Goal: Transaction & Acquisition: Purchase product/service

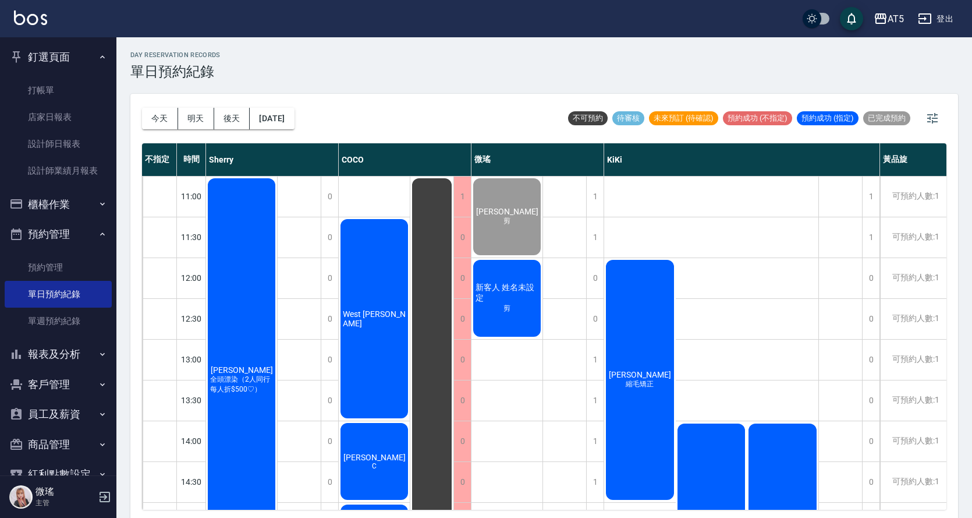
scroll to position [28, 0]
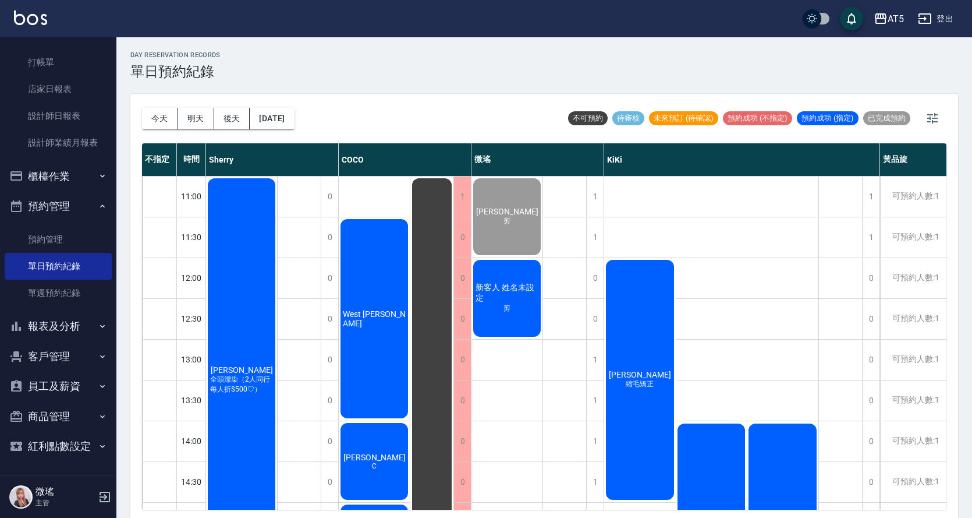
click at [514, 315] on div "新客人 姓名未設定 剪" at bounding box center [507, 298] width 71 height 80
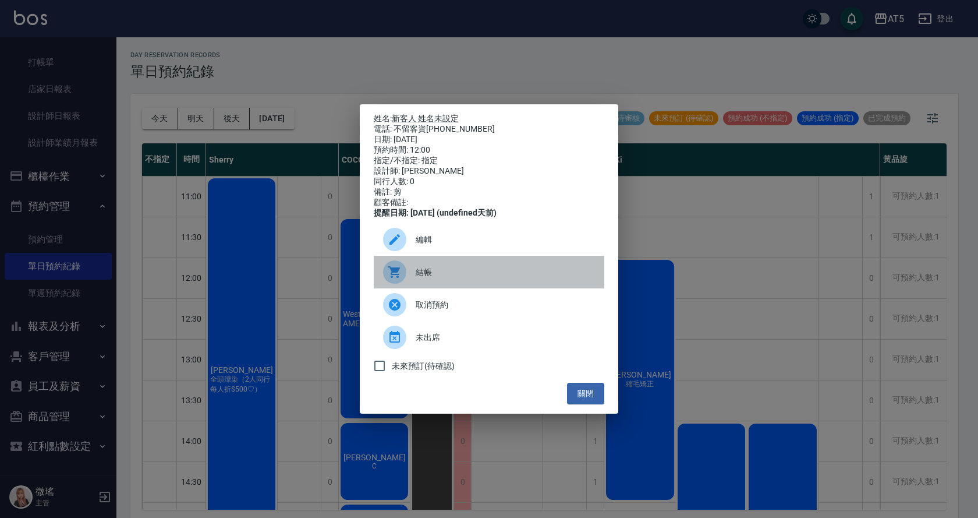
click at [452, 278] on span "結帳" at bounding box center [505, 272] width 179 height 12
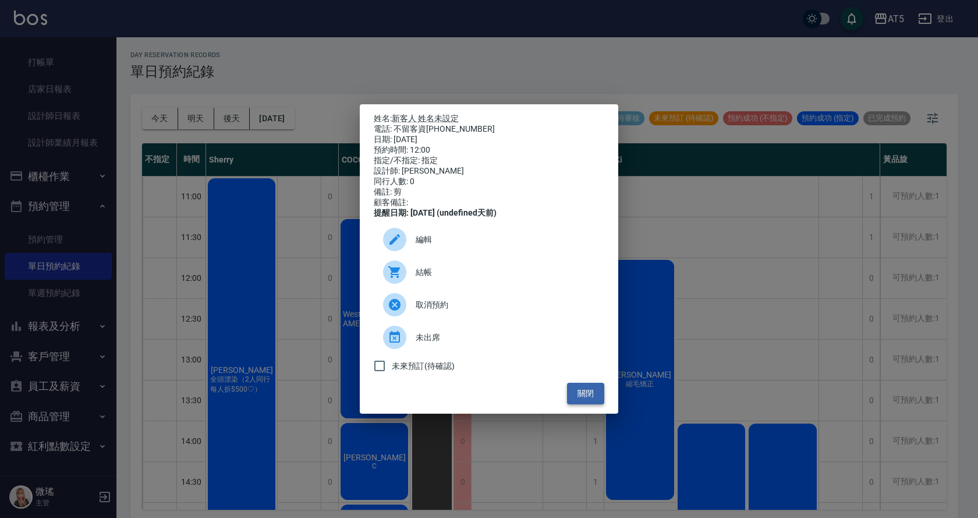
click at [592, 390] on button "關閉" at bounding box center [585, 394] width 37 height 22
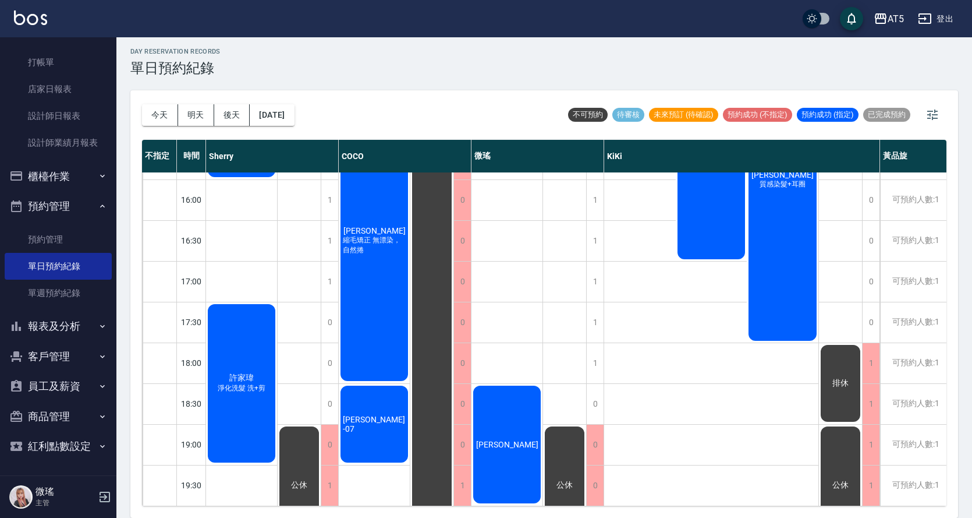
scroll to position [409, 0]
click at [589, 270] on div "1" at bounding box center [594, 281] width 17 height 40
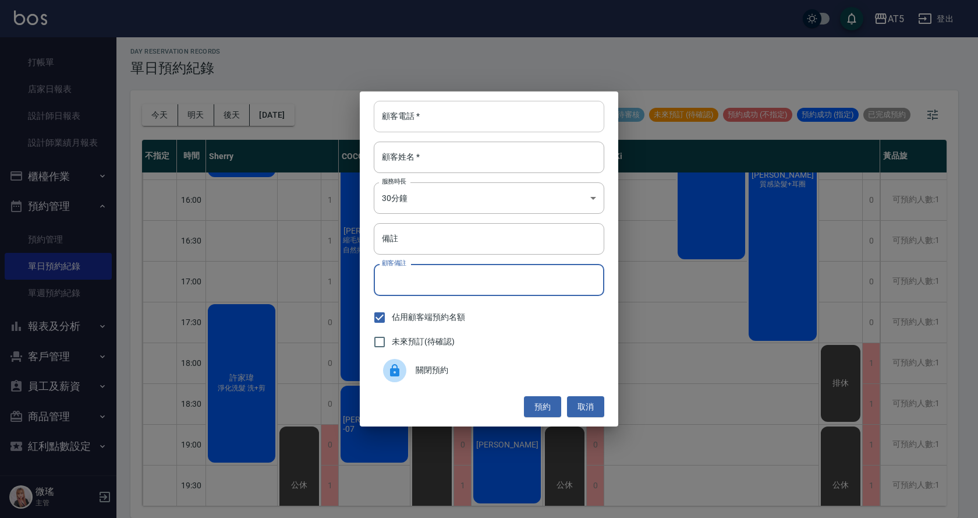
click at [420, 104] on input "顧客電話   *" at bounding box center [489, 116] width 231 height 31
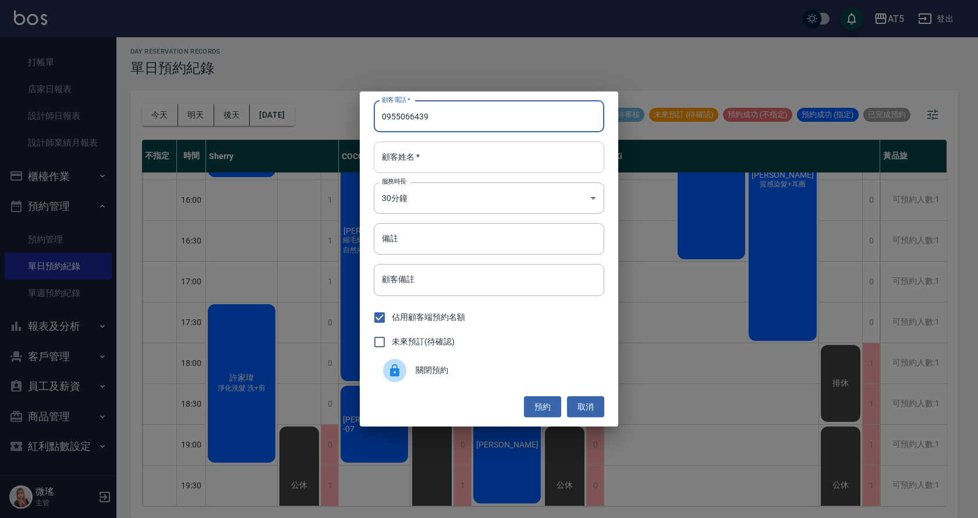
type input "0955066439"
click at [461, 152] on input "顧客姓名   *" at bounding box center [489, 156] width 231 height 31
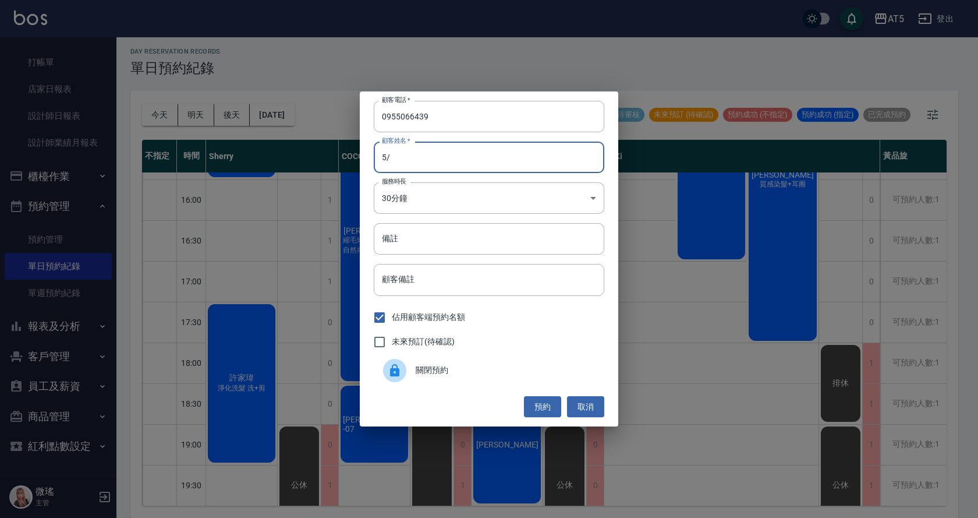
type input "5"
type input "鄭"
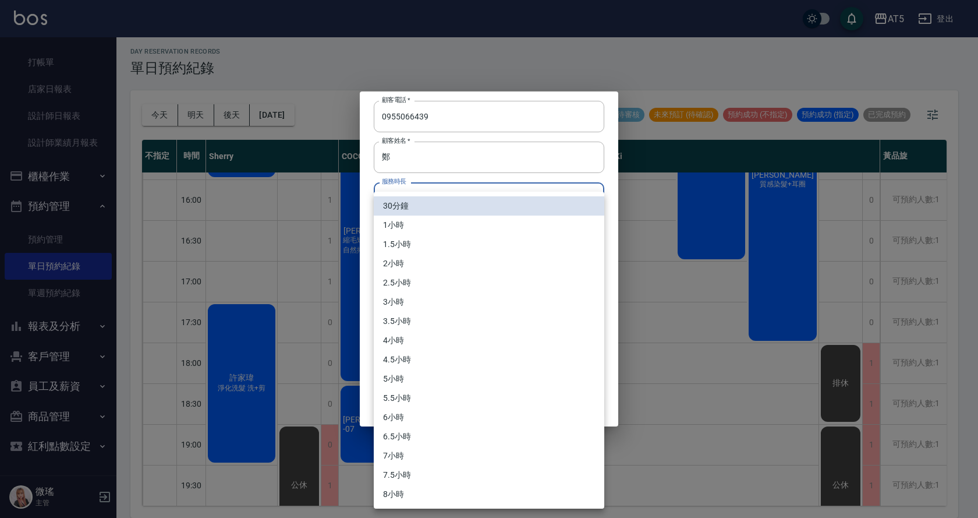
click at [406, 201] on body "AT5 登出 釘選頁面 打帳單 店家日報表 設計師日報表 設計師業績月報表 櫃檯作業 打帳單 帳單列表 現金收支登錄 高階收支登錄 材料自購登錄 每日結帳 排…" at bounding box center [489, 257] width 978 height 521
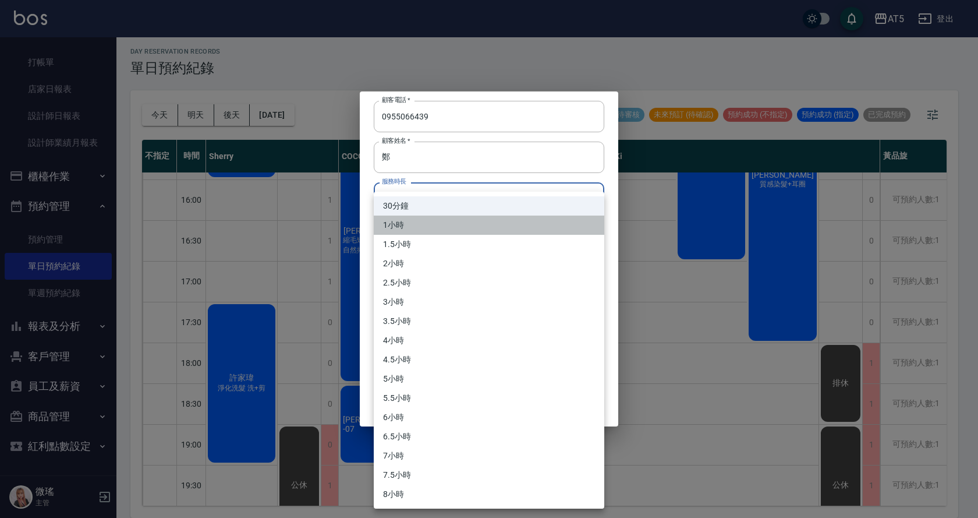
click at [402, 221] on li "1小時" at bounding box center [489, 224] width 231 height 19
type input "2"
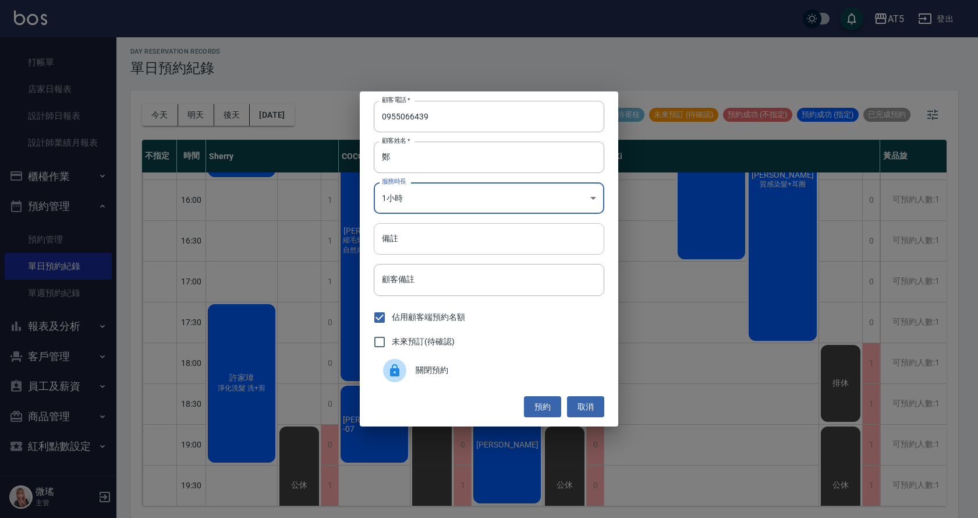
click at [409, 244] on input "備註" at bounding box center [489, 238] width 231 height 31
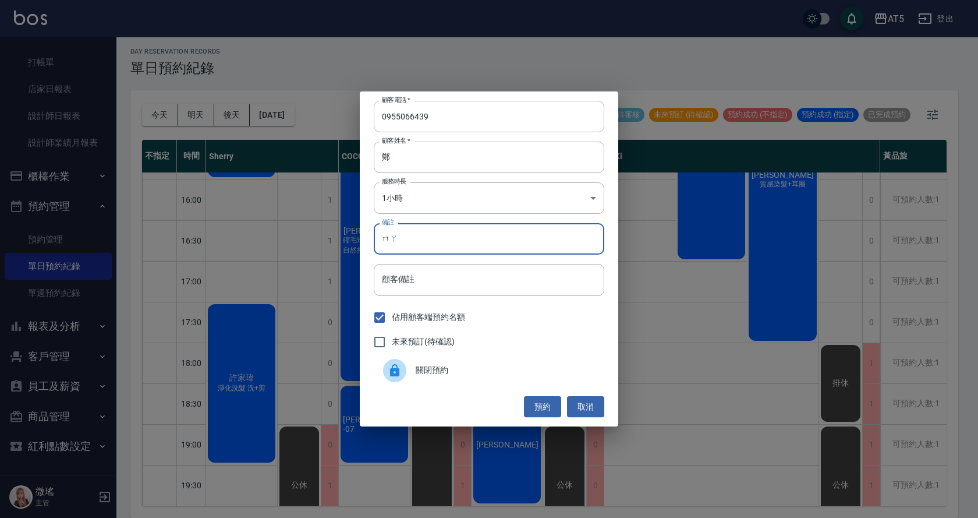
type input "嗎"
click at [453, 229] on input "嘛[PERSON_NAME]" at bounding box center [489, 238] width 231 height 31
click at [381, 235] on input "嘛[PERSON_NAME]" at bounding box center [489, 238] width 231 height 31
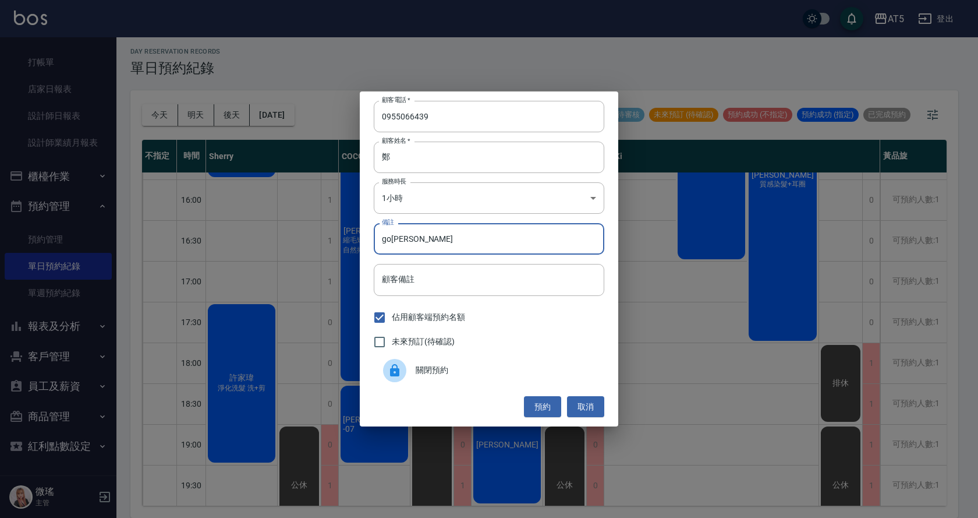
click at [436, 234] on input "go[PERSON_NAME]" at bounding box center [489, 238] width 231 height 31
type input "go嘛吉洗剪"
click at [538, 407] on button "預約" at bounding box center [542, 407] width 37 height 22
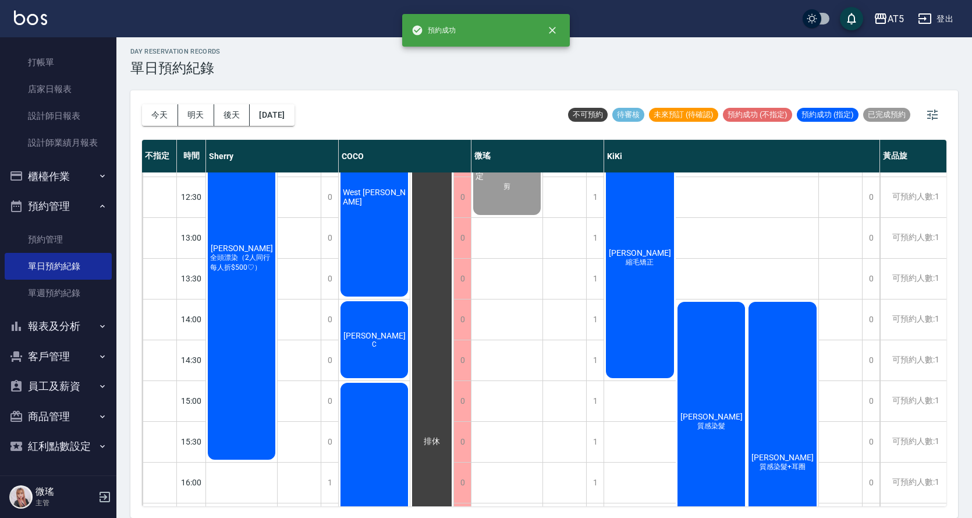
scroll to position [0, 0]
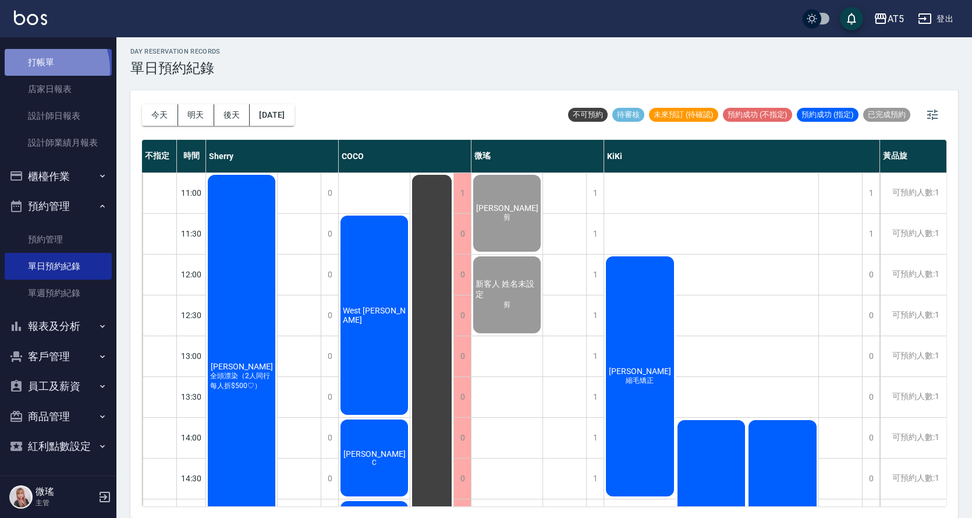
click at [47, 69] on link "打帳單" at bounding box center [58, 62] width 107 height 27
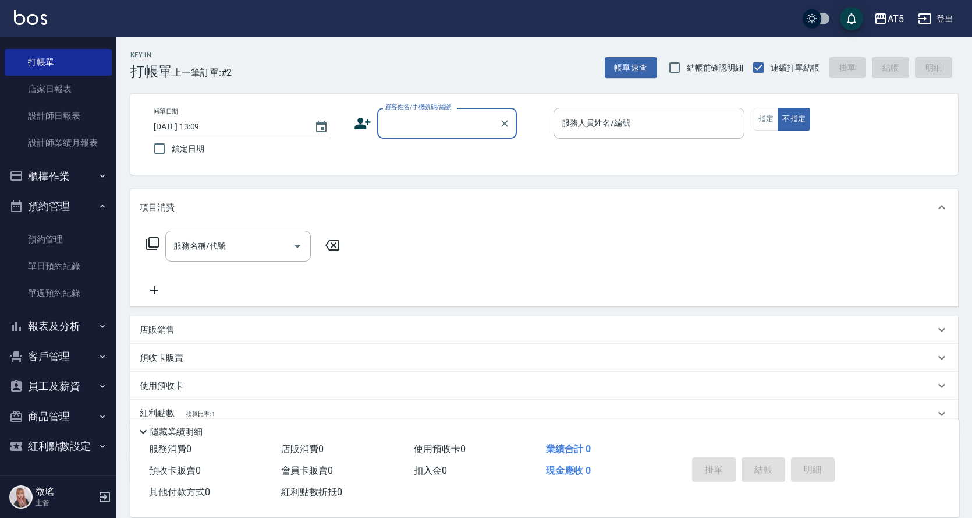
click at [444, 121] on input "顧客姓名/手機號碼/編號" at bounding box center [439, 123] width 112 height 20
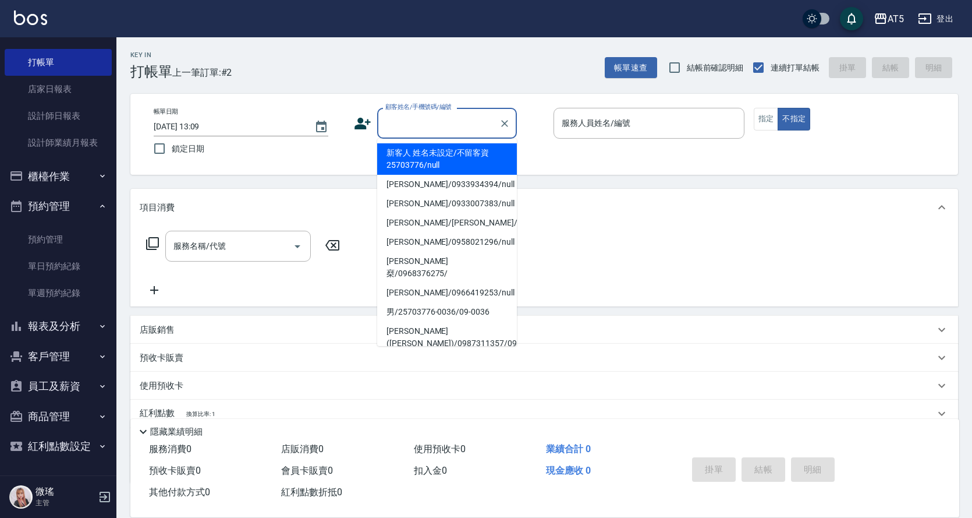
click at [460, 160] on li "新客人 姓名未設定/不留客資25703776/null" at bounding box center [447, 158] width 140 height 31
type input "新客人 姓名未設定/不留客資25703776/null"
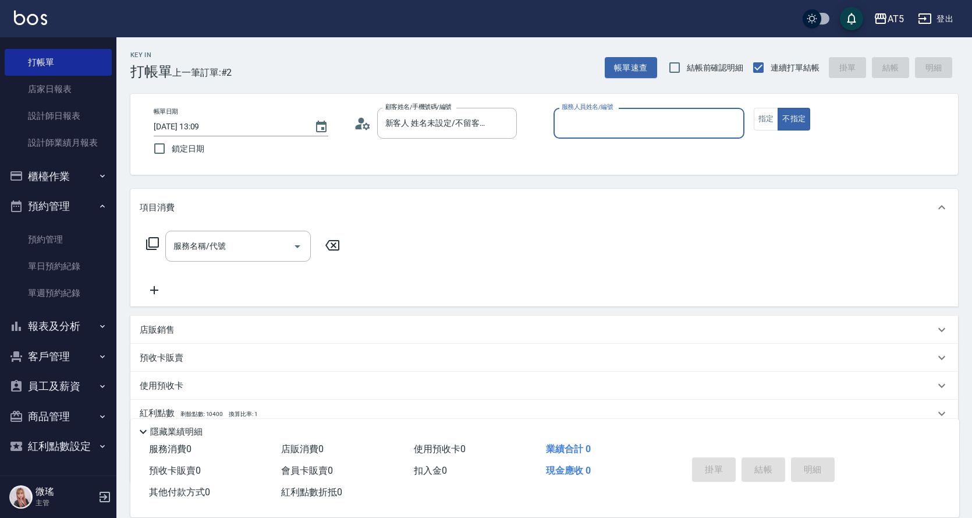
click at [631, 111] on div "服務人員姓名/編號" at bounding box center [649, 123] width 191 height 31
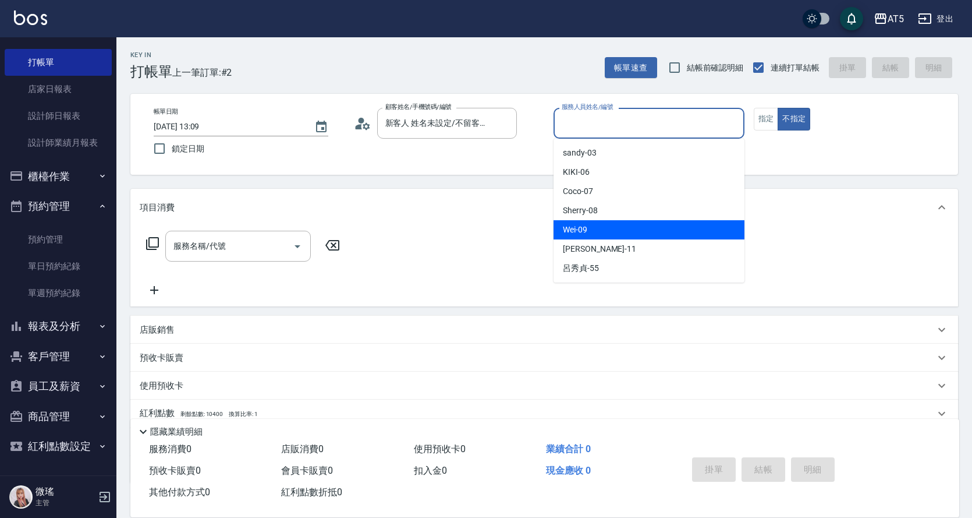
click at [626, 229] on div "Wei -09" at bounding box center [649, 229] width 191 height 19
type input "Wei-09"
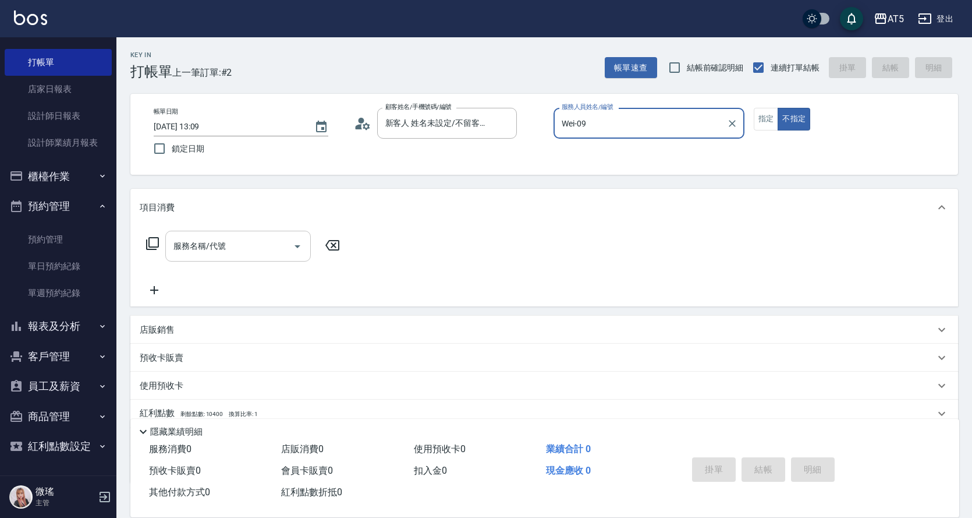
drag, startPoint x: 201, startPoint y: 242, endPoint x: 208, endPoint y: 254, distance: 14.1
click at [203, 242] on div "服務名稱/代號 服務名稱/代號" at bounding box center [238, 246] width 146 height 31
click at [203, 242] on label "服務名稱/代號" at bounding box center [200, 246] width 52 height 12
click at [203, 242] on input "服務名稱/代號" at bounding box center [230, 246] width 118 height 20
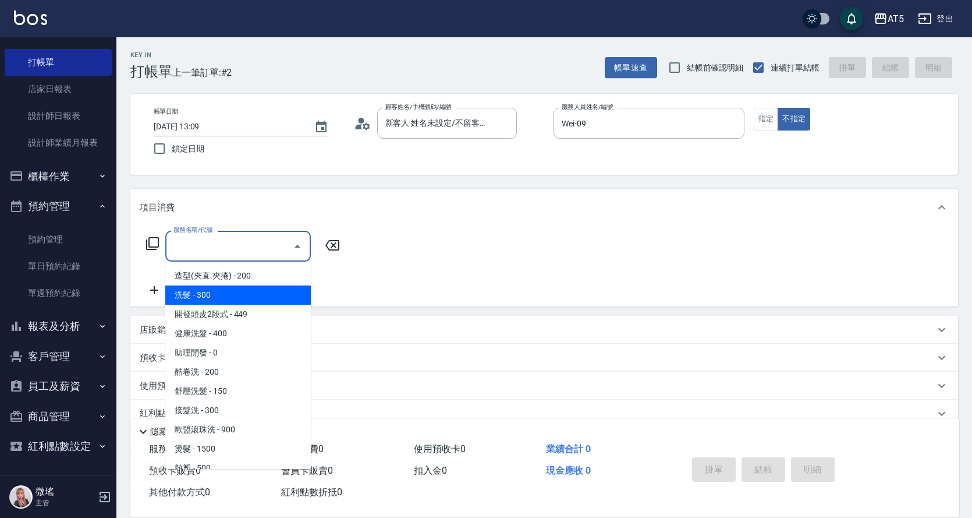
click at [216, 293] on span "洗髮 - 300" at bounding box center [238, 294] width 146 height 19
click at [216, 293] on div "服務名稱/代號 服務名稱/代號" at bounding box center [243, 264] width 207 height 66
type input "洗髮(201)"
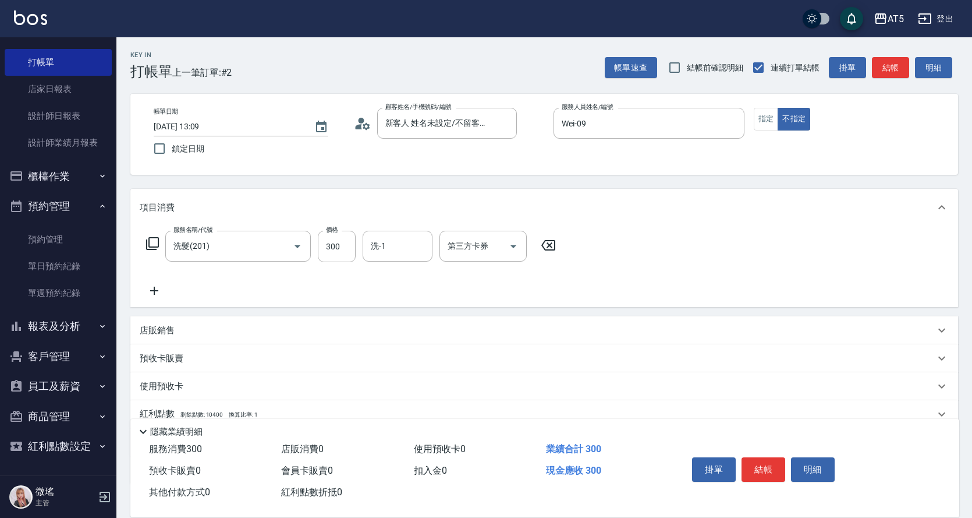
click at [152, 284] on icon at bounding box center [154, 291] width 29 height 14
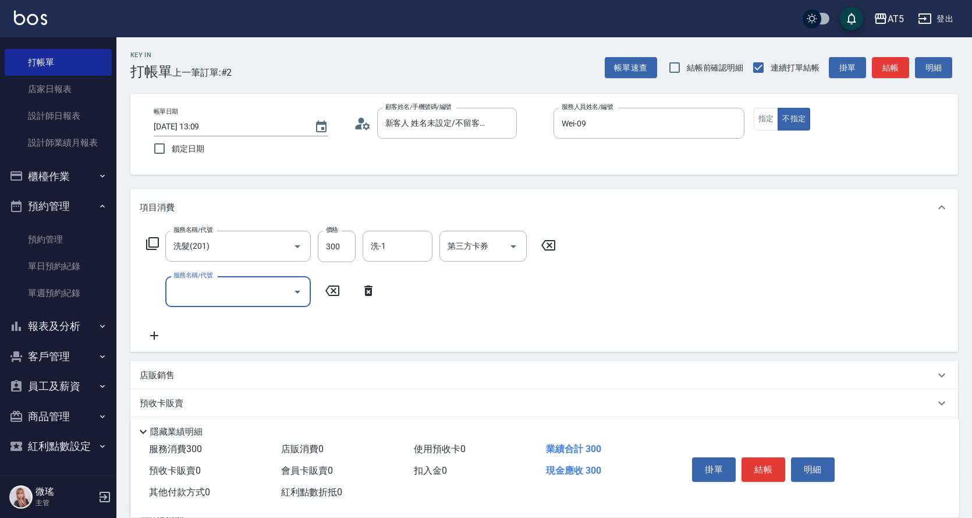
click at [213, 286] on input "服務名稱/代號" at bounding box center [230, 291] width 118 height 20
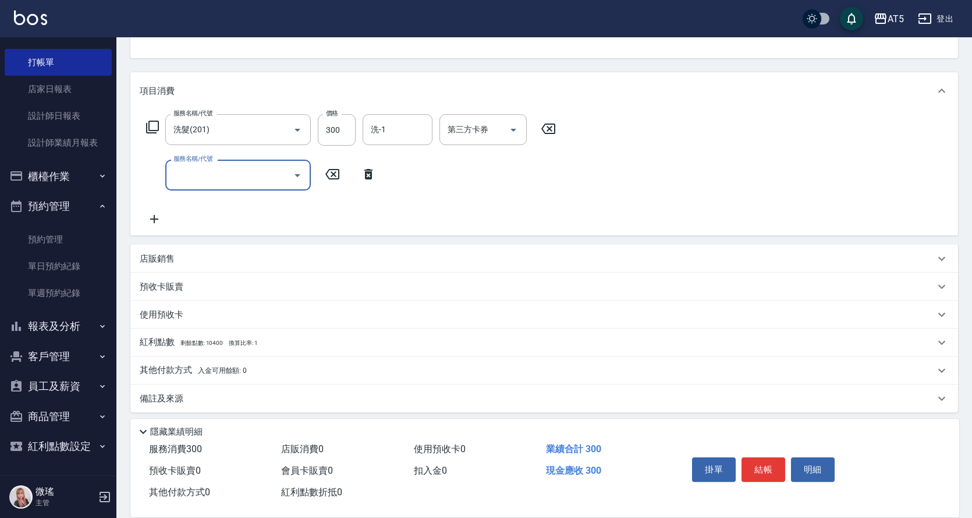
scroll to position [123, 0]
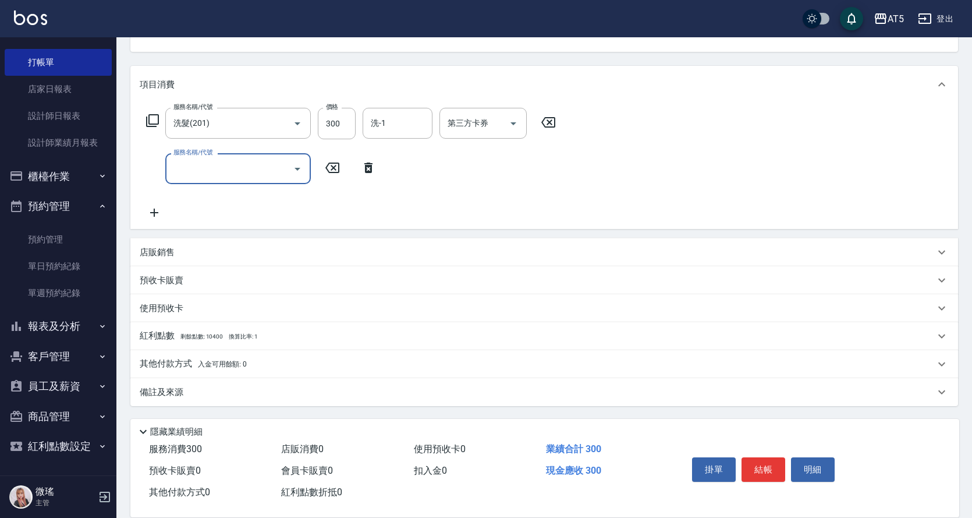
click at [224, 174] on input "服務名稱/代號" at bounding box center [230, 168] width 118 height 20
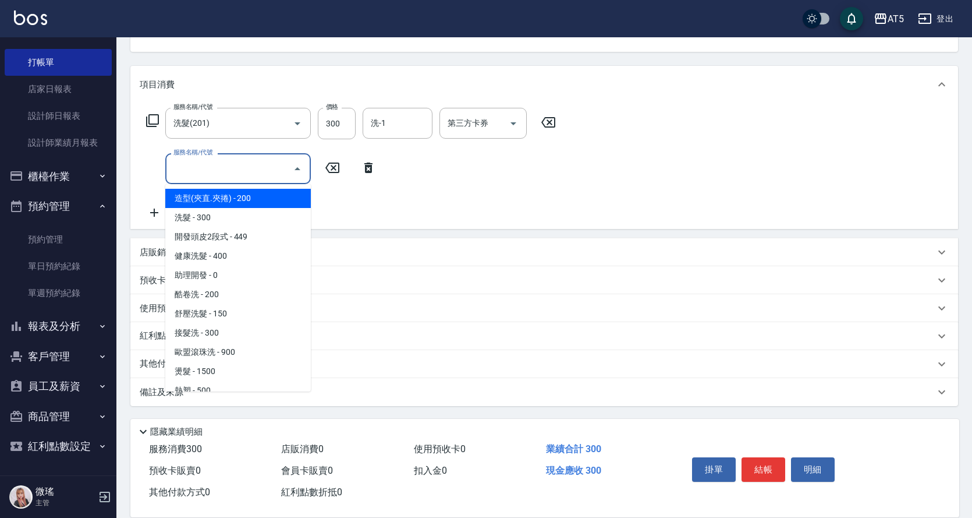
scroll to position [116, 0]
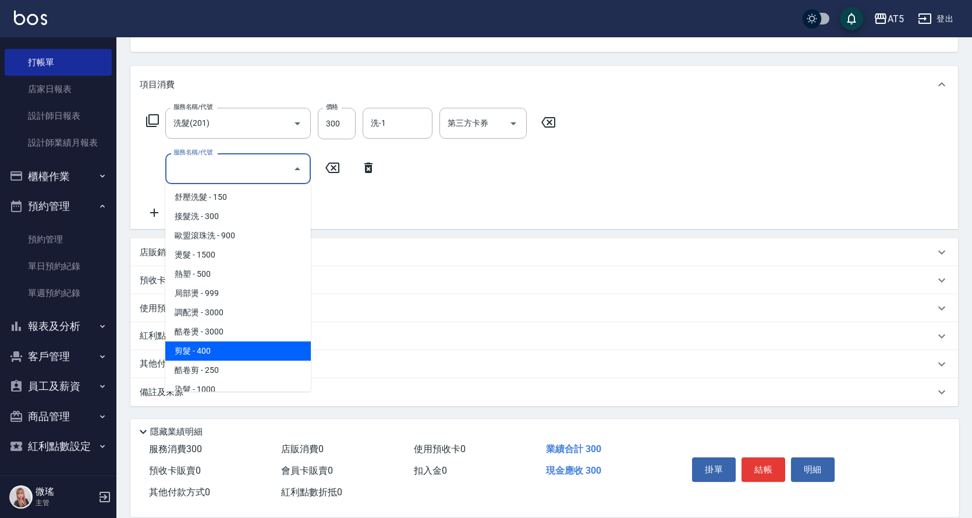
click at [245, 356] on span "剪髮 - 400" at bounding box center [238, 350] width 146 height 19
type input "70"
type input "剪髮(401)"
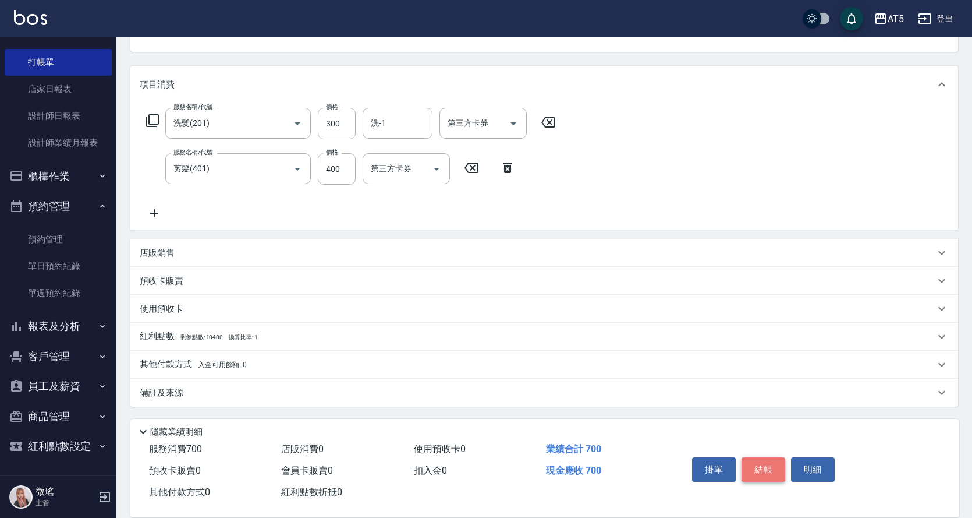
click at [764, 464] on button "結帳" at bounding box center [764, 469] width 44 height 24
type input "[DATE] 13:10"
type input "0"
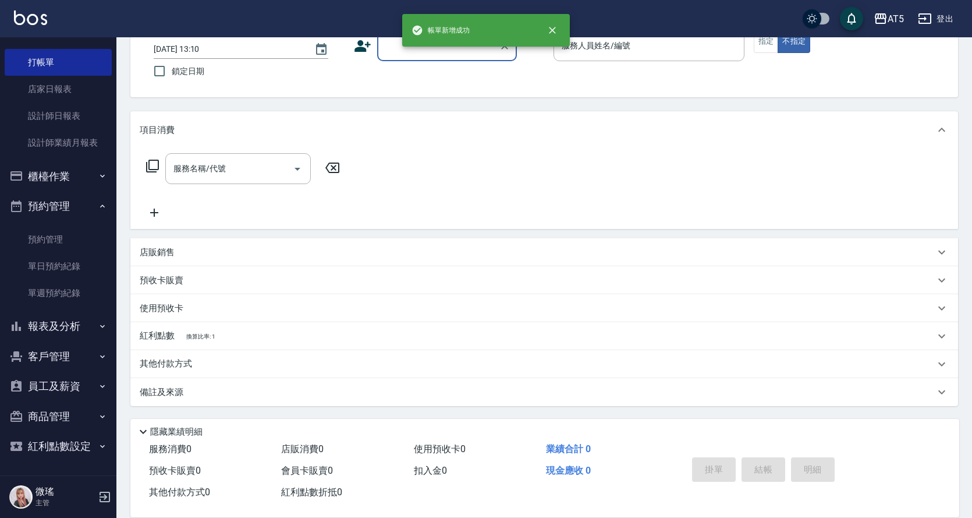
scroll to position [0, 0]
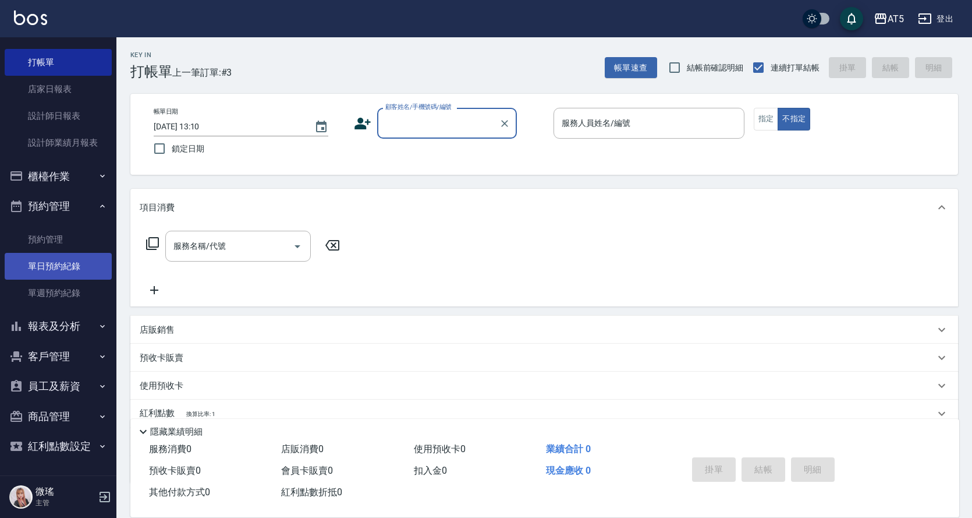
click at [45, 268] on link "單日預約紀錄" at bounding box center [58, 266] width 107 height 27
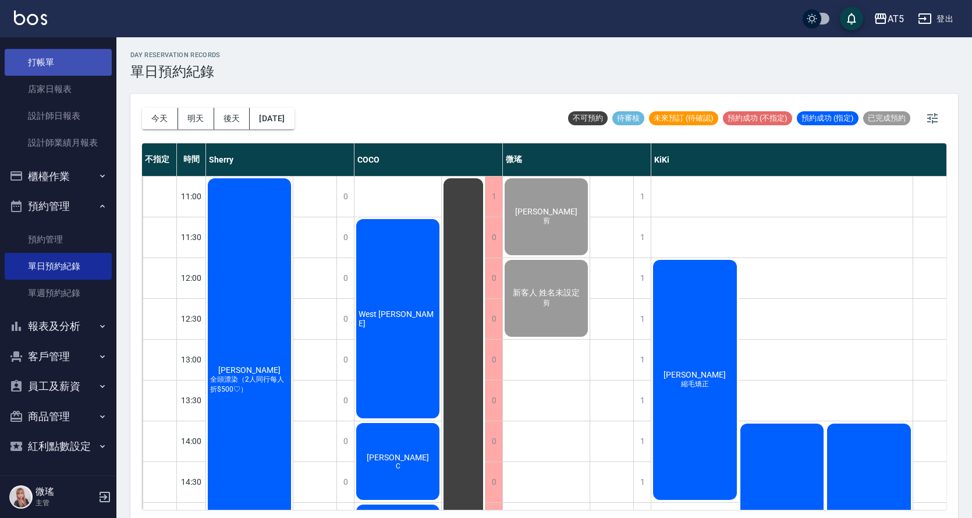
click at [54, 55] on link "打帳單" at bounding box center [58, 62] width 107 height 27
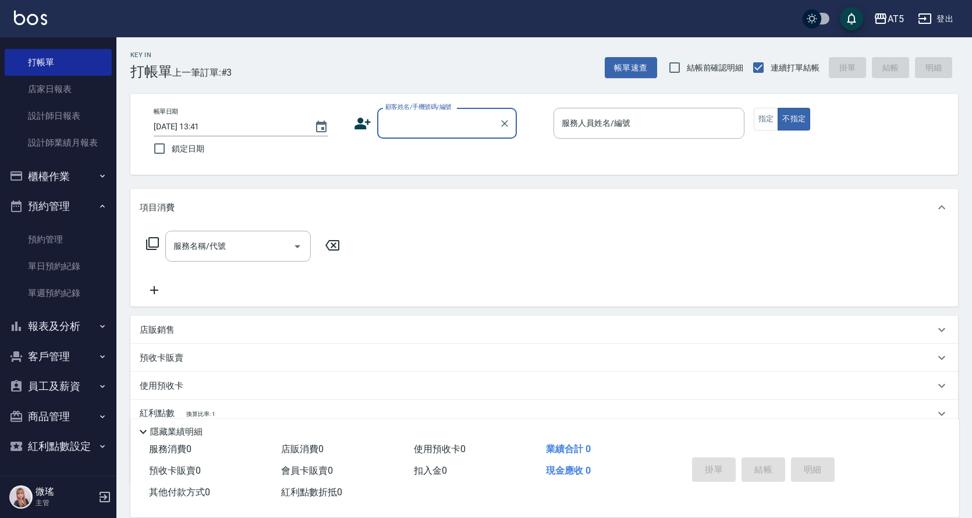
click at [451, 120] on input "顧客姓名/手機號碼/編號" at bounding box center [439, 123] width 112 height 20
type input "s"
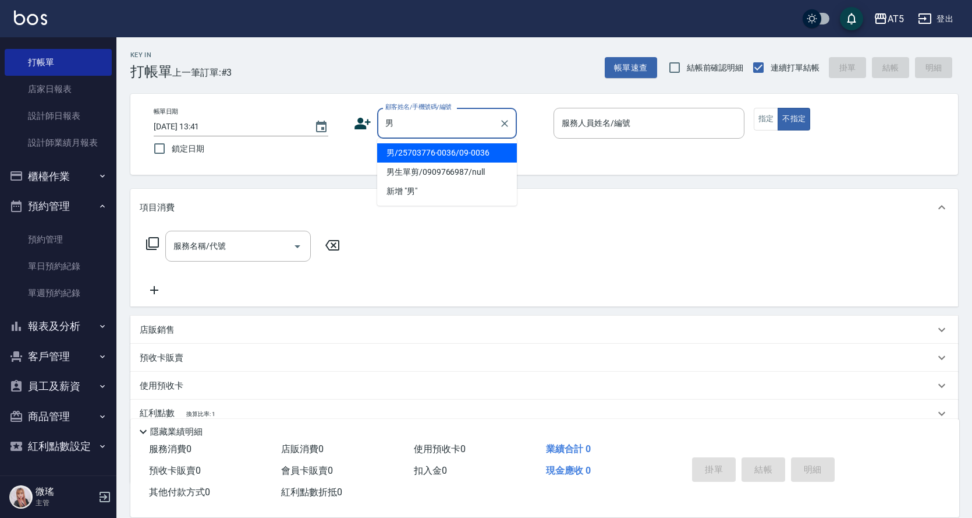
click at [449, 154] on li "男/25703776-0036/09-0036" at bounding box center [447, 152] width 140 height 19
type input "男/25703776-0036/09-0036"
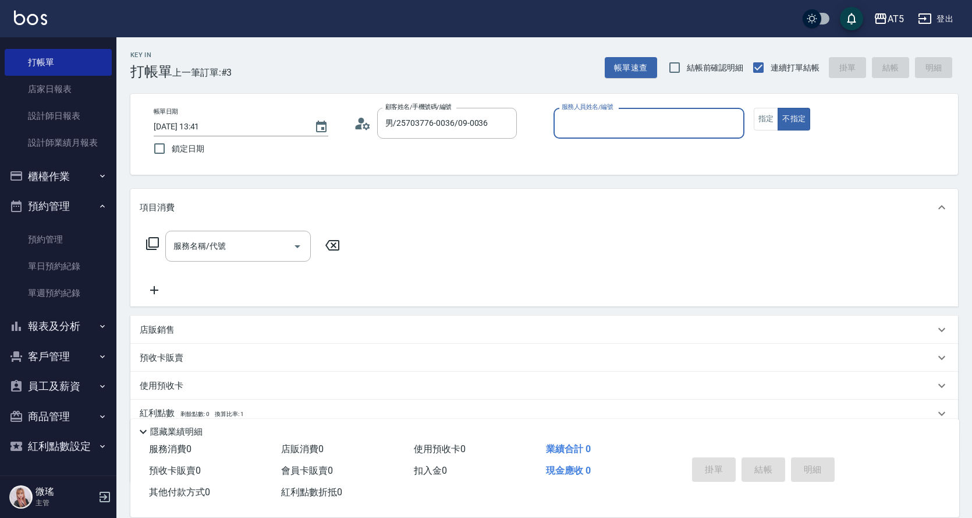
type input "Wei-09"
click at [206, 253] on input "服務名稱/代號" at bounding box center [230, 246] width 118 height 20
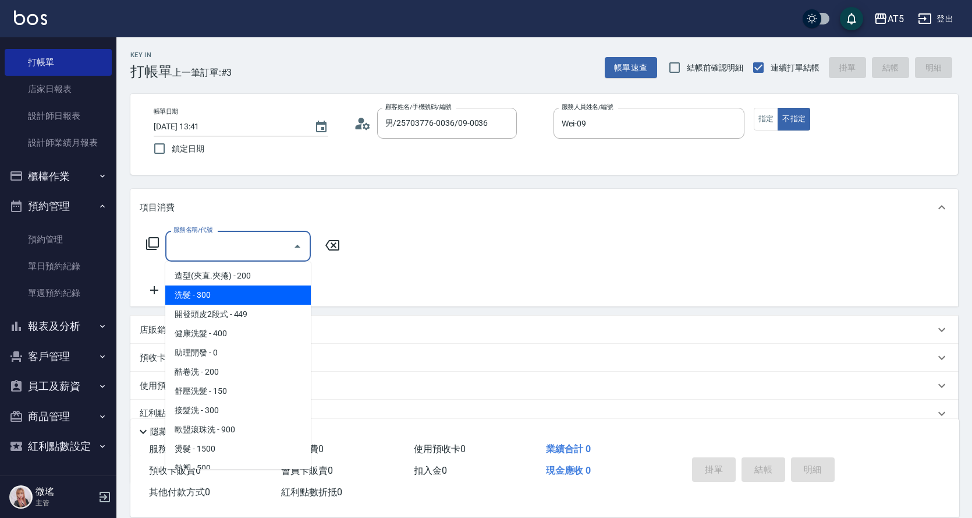
click at [217, 293] on span "洗髮 - 300" at bounding box center [238, 294] width 146 height 19
type input "洗髮(201)"
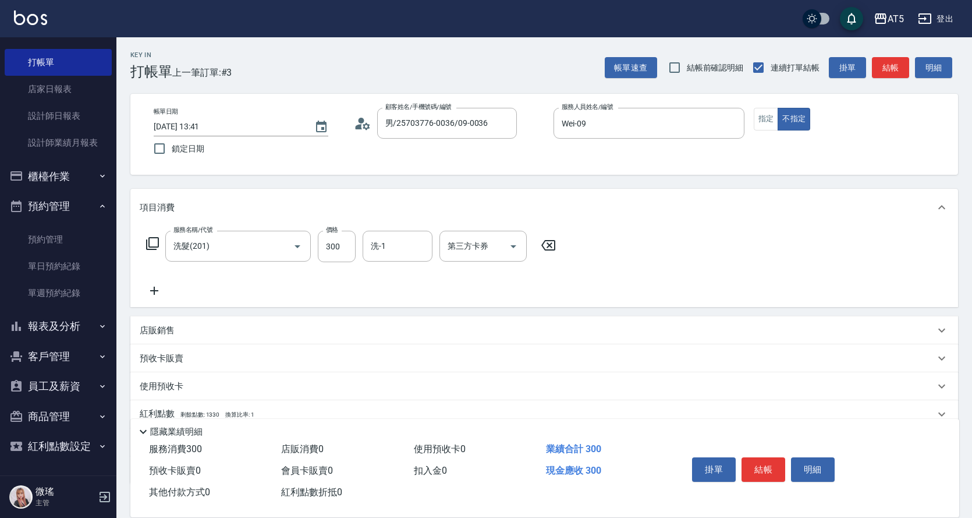
click at [150, 289] on icon at bounding box center [154, 291] width 29 height 14
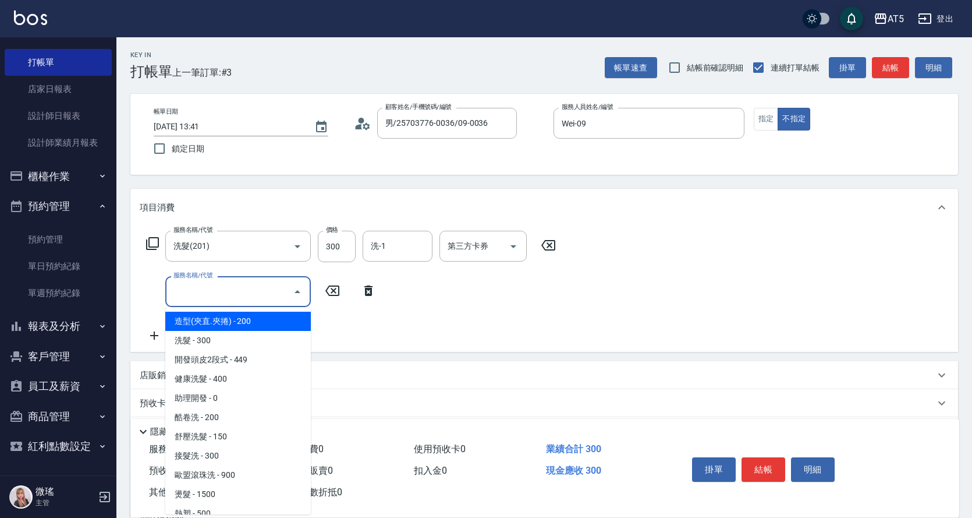
click at [180, 294] on input "服務名稱/代號" at bounding box center [230, 291] width 118 height 20
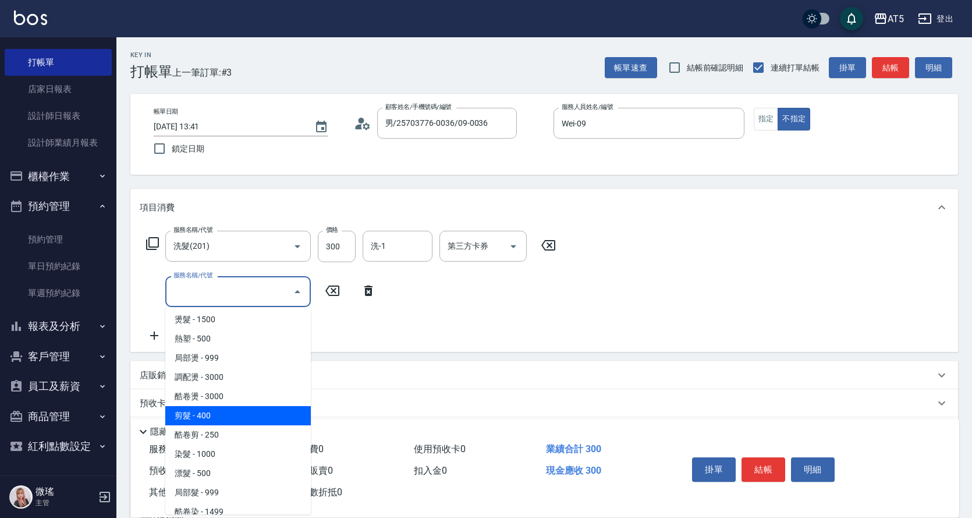
click at [228, 412] on span "剪髮 - 400" at bounding box center [238, 415] width 146 height 19
type input "70"
type input "剪髮(401)"
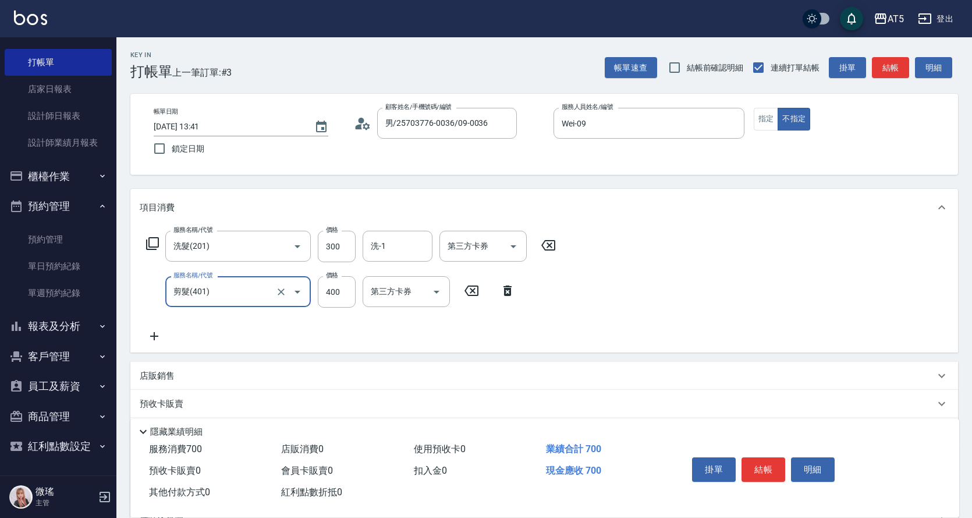
click at [739, 282] on div "服務名稱/代號 洗髮(201) 服務名稱/代號 價格 300 價格 洗-1 洗-1 第三方卡券 第三方卡券 服務名稱/代號 剪髮(401) 服務名稱/代號 價…" at bounding box center [544, 289] width 828 height 126
click at [766, 466] on button "結帳" at bounding box center [764, 469] width 44 height 24
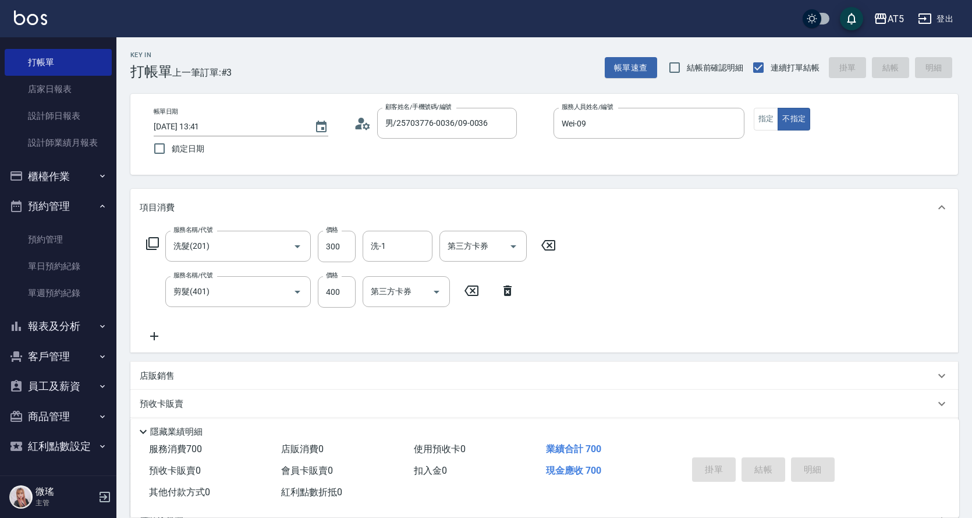
type input "0"
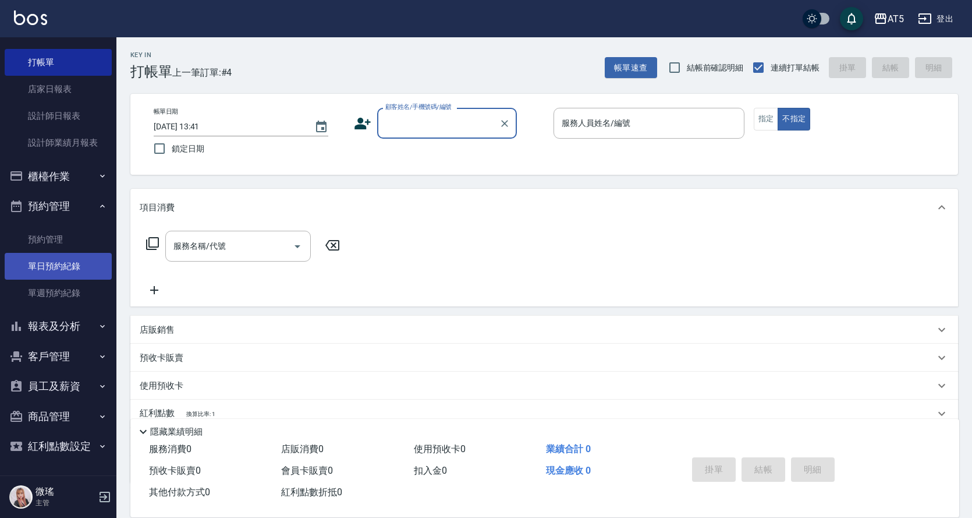
click at [52, 264] on link "單日預約紀錄" at bounding box center [58, 266] width 107 height 27
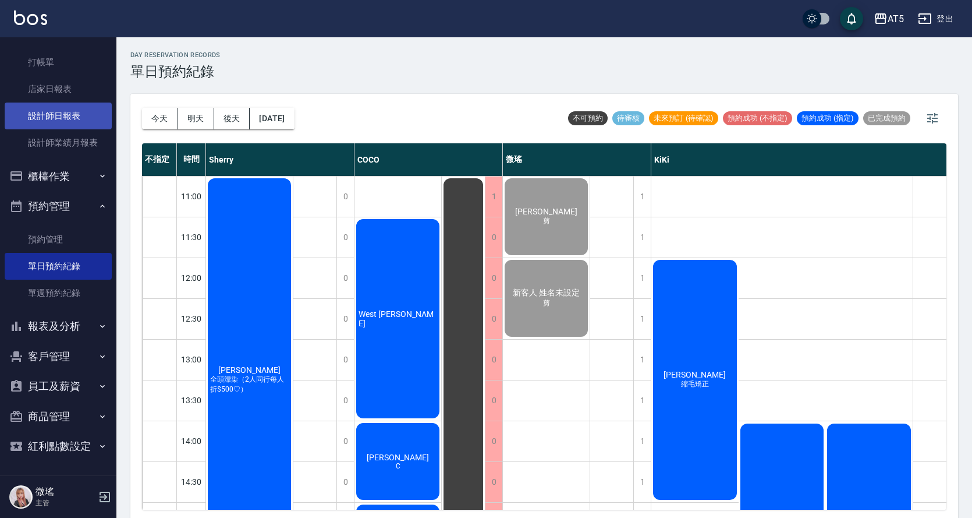
click at [65, 110] on link "設計師日報表" at bounding box center [58, 115] width 107 height 27
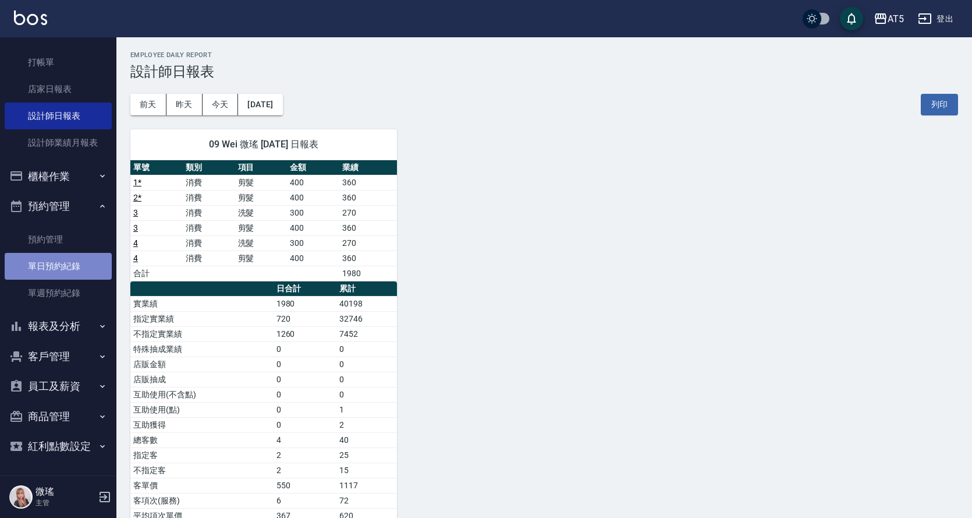
click at [58, 263] on link "單日預約紀錄" at bounding box center [58, 266] width 107 height 27
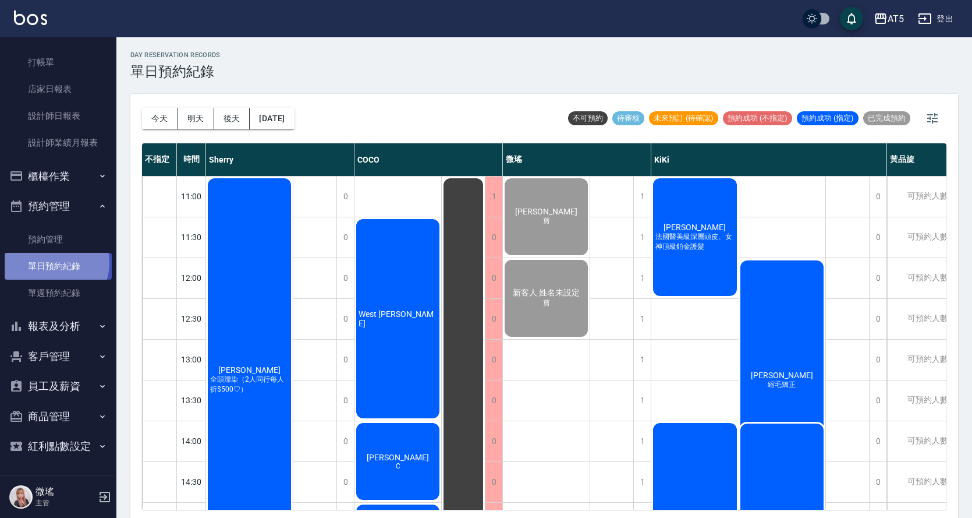
click at [53, 263] on link "單日預約紀錄" at bounding box center [58, 266] width 107 height 27
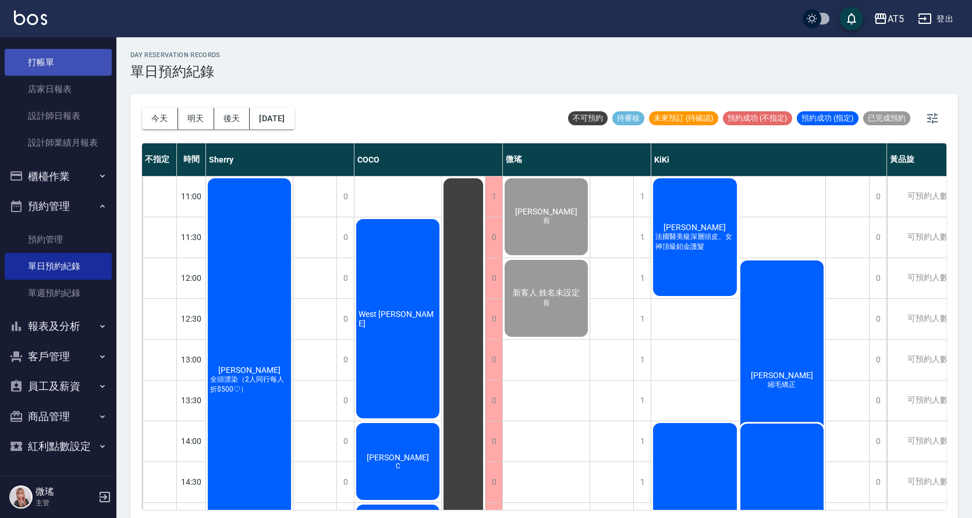
click at [48, 65] on link "打帳單" at bounding box center [58, 62] width 107 height 27
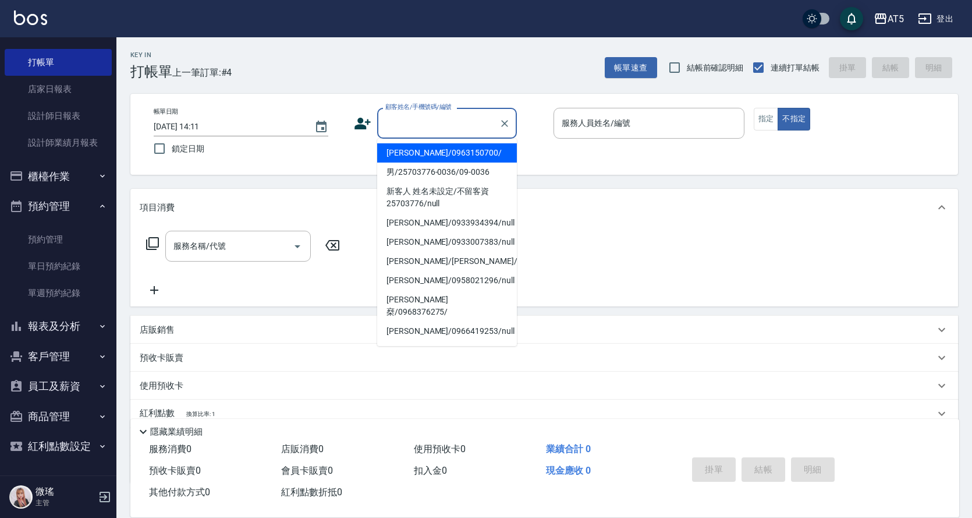
click at [419, 118] on input "顧客姓名/手機號碼/編號" at bounding box center [439, 123] width 112 height 20
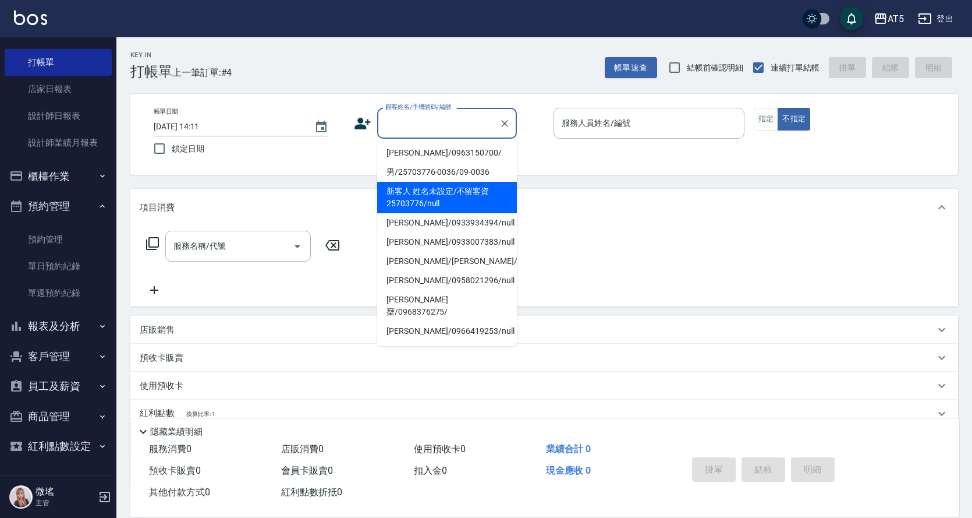
click at [451, 195] on li "新客人 姓名未設定/不留客資25703776/null" at bounding box center [447, 197] width 140 height 31
type input "新客人 姓名未設定/不留客資25703776/null"
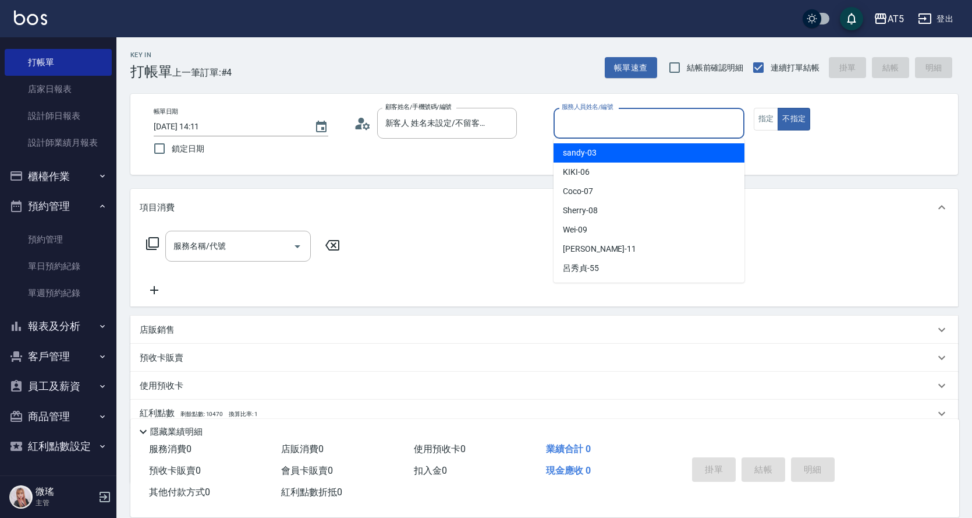
click at [625, 116] on input "服務人員姓名/編號" at bounding box center [649, 123] width 180 height 20
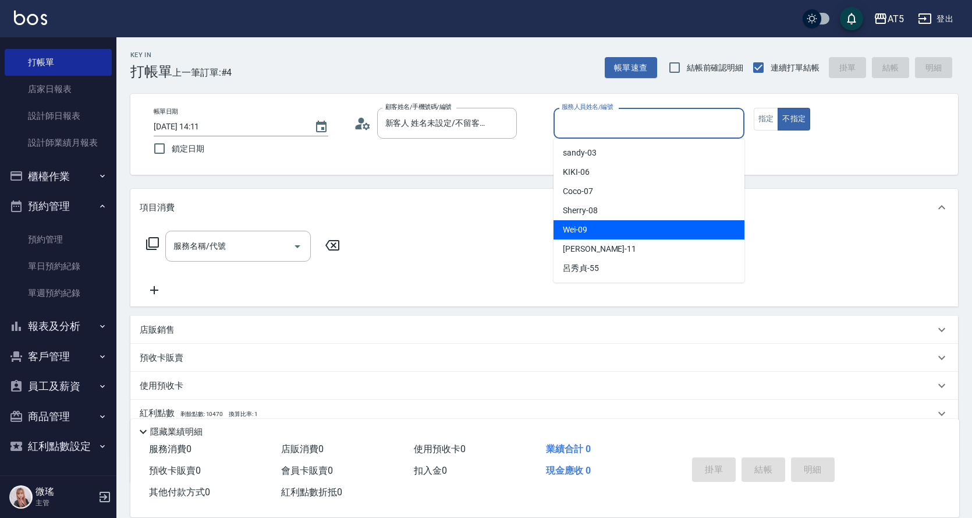
click at [591, 231] on div "Wei -09" at bounding box center [649, 229] width 191 height 19
type input "Wei-09"
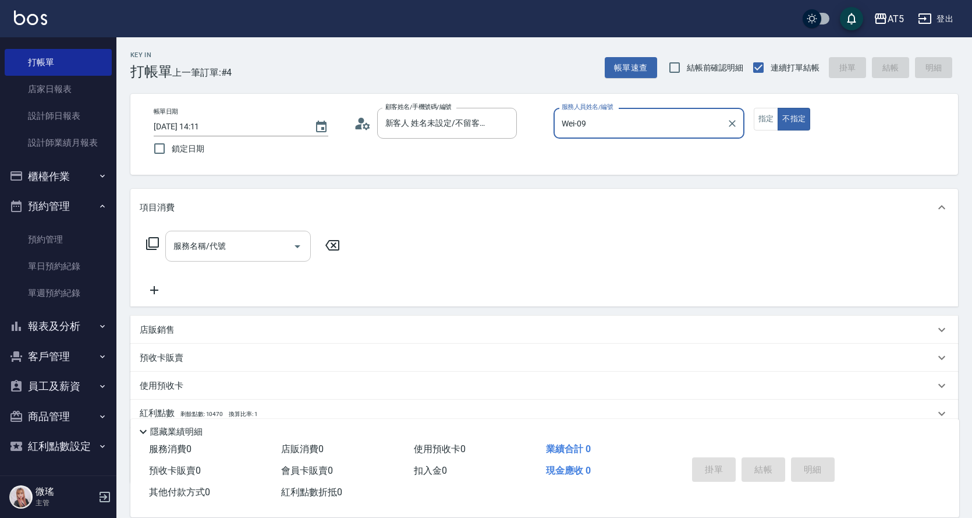
drag, startPoint x: 246, startPoint y: 257, endPoint x: 228, endPoint y: 257, distance: 18.6
click at [246, 257] on div "服務名稱/代號" at bounding box center [238, 246] width 146 height 31
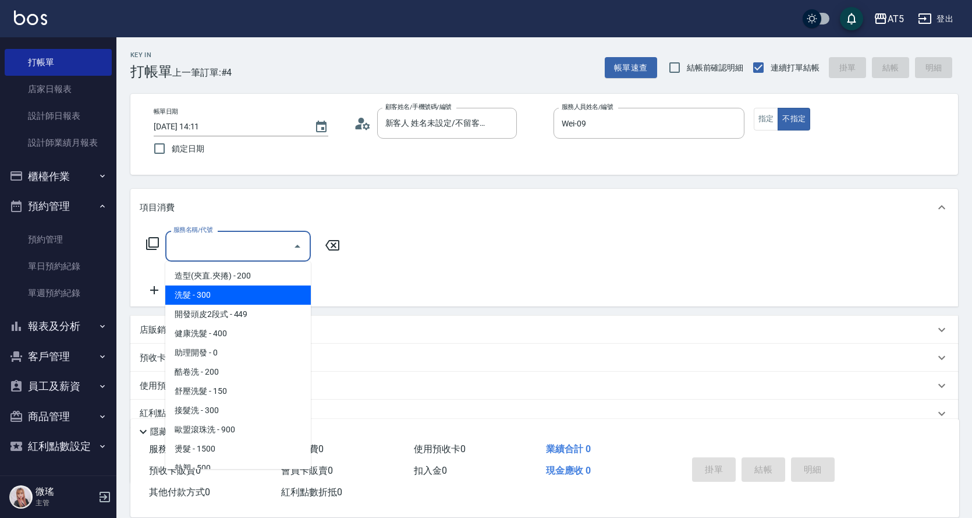
click at [226, 289] on span "洗髮 - 300" at bounding box center [238, 294] width 146 height 19
type input "洗髮(201)"
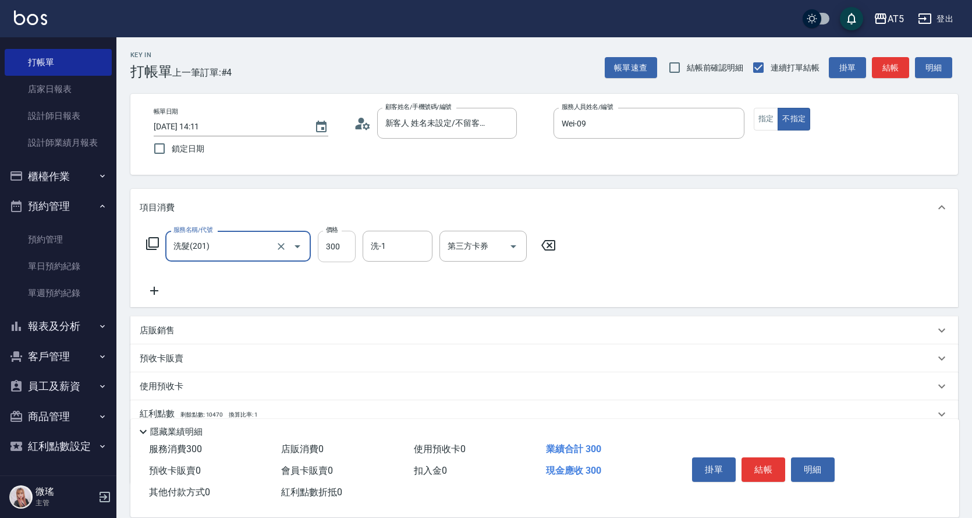
click at [324, 245] on input "300" at bounding box center [337, 246] width 38 height 31
type input "0"
type input "40"
type input "400"
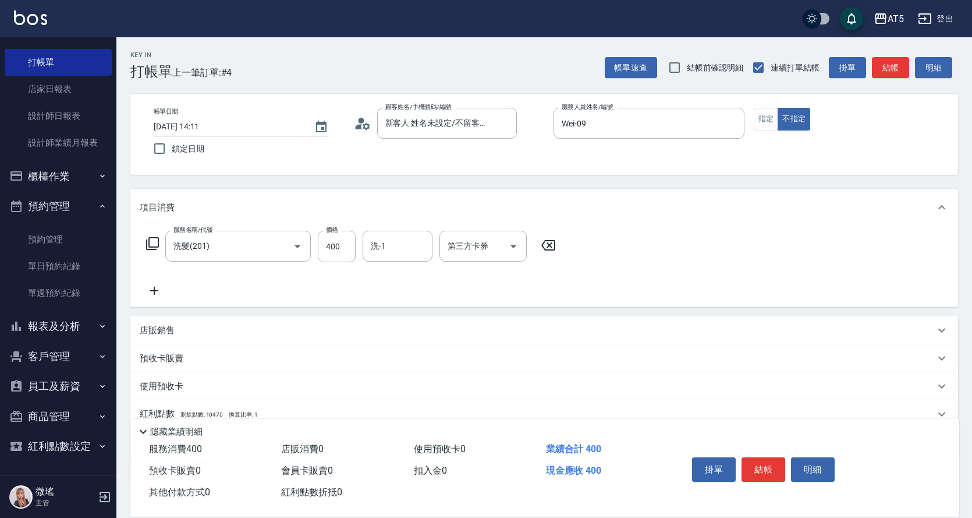
drag, startPoint x: 859, startPoint y: 310, endPoint x: 763, endPoint y: 313, distance: 96.1
click at [856, 307] on div "項目消費 服務名稱/代號 洗髮(201) 服務名稱/代號 價格 400 價格 洗-1 洗-1 第三方卡券 第三方卡券 店販銷售 服務人員姓名/編號 服務人員姓…" at bounding box center [544, 336] width 828 height 295
click at [762, 458] on button "結帳" at bounding box center [764, 469] width 44 height 24
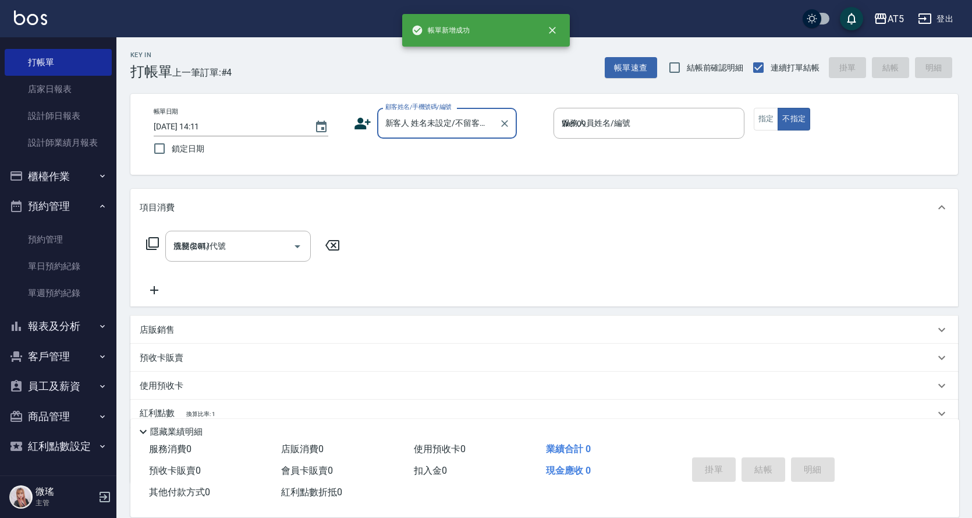
type input "0"
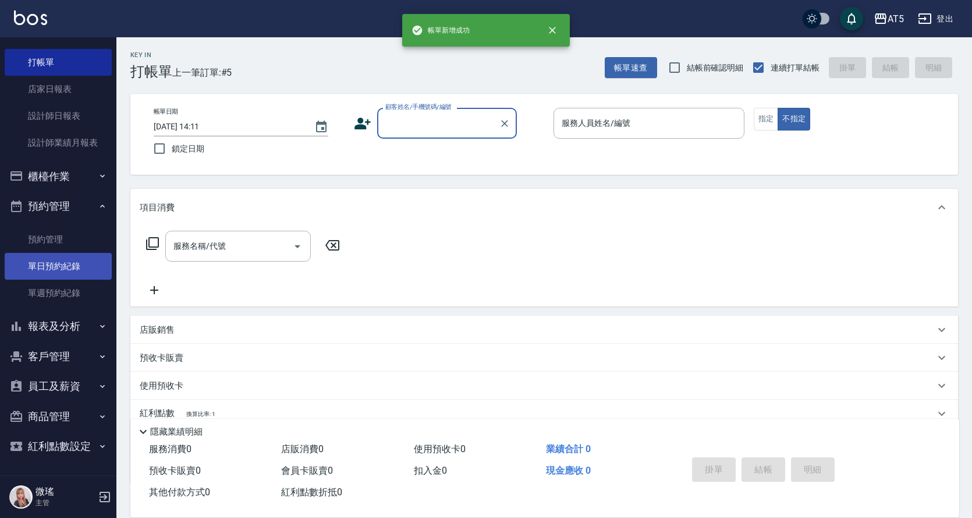
click at [83, 266] on link "單日預約紀錄" at bounding box center [58, 266] width 107 height 27
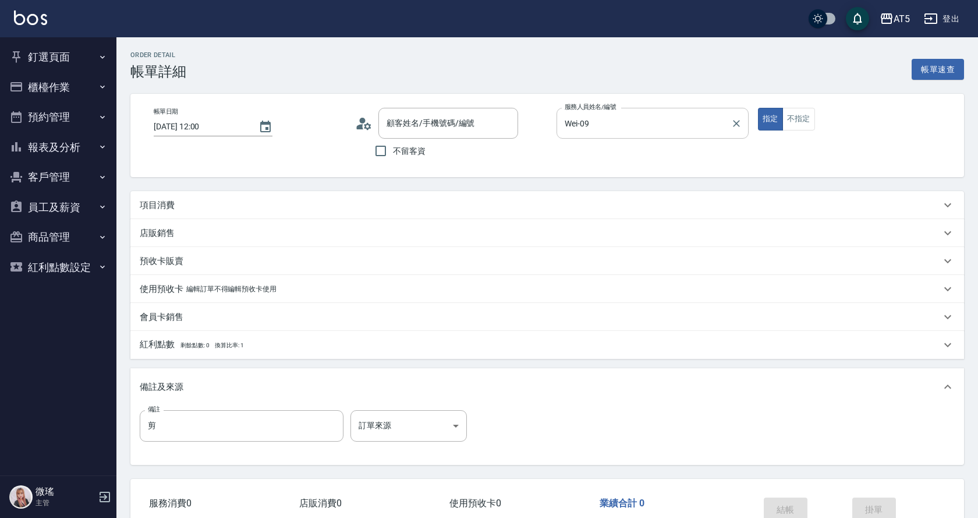
type input "[DATE] 12:00"
type input "Wei-09"
type input "剪"
type input "新客人 姓名未設定/不留客資25703776/null"
click at [175, 200] on div "項目消費" at bounding box center [537, 205] width 795 height 12
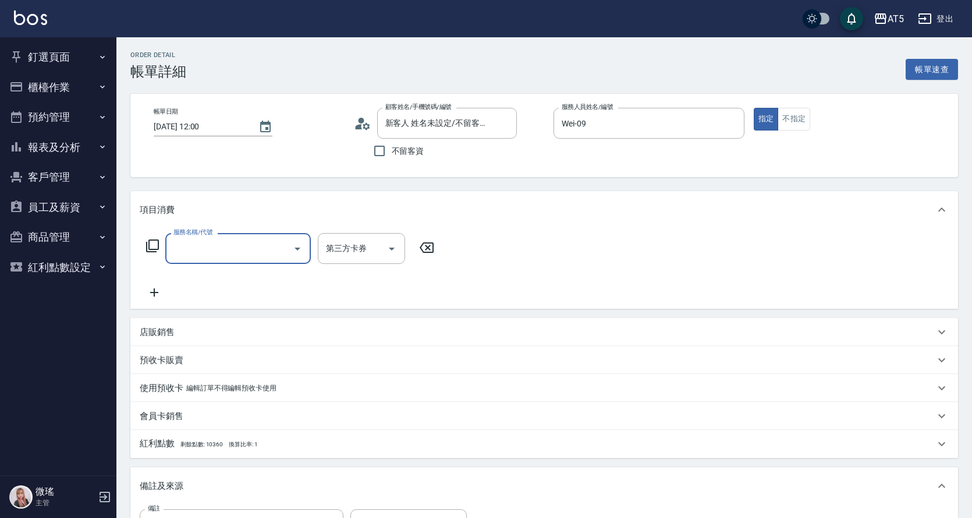
click at [199, 254] on input "服務名稱/代號" at bounding box center [230, 248] width 118 height 20
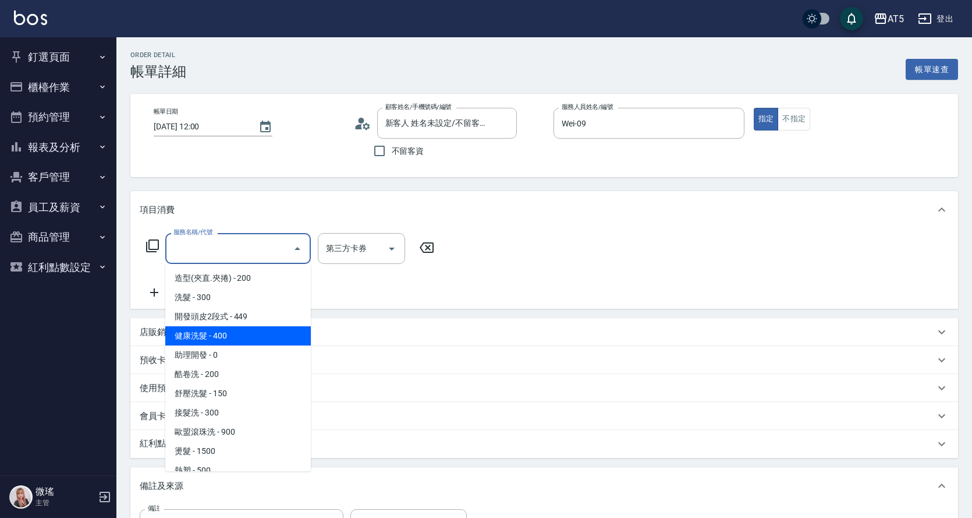
scroll to position [116, 0]
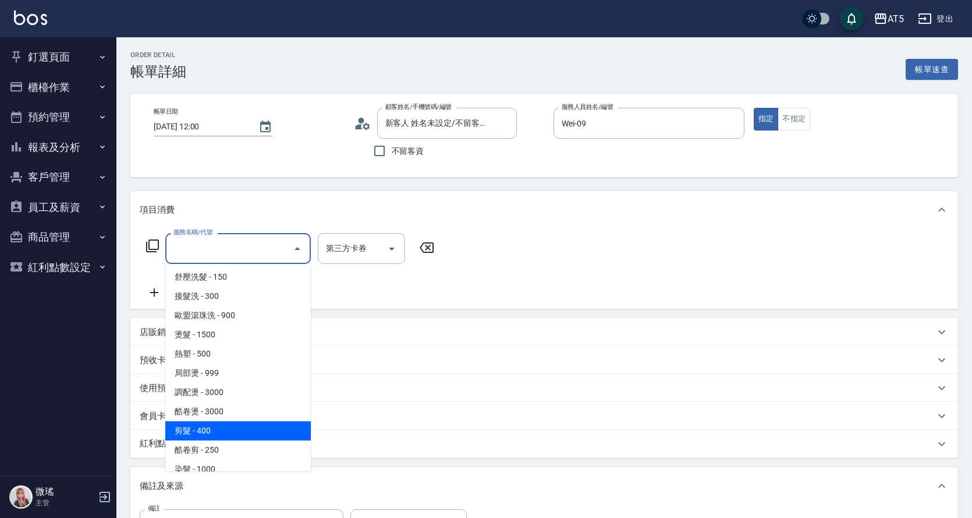
click at [217, 426] on span "剪髮 - 400" at bounding box center [238, 430] width 146 height 19
type input "40"
type input "剪髮(401)"
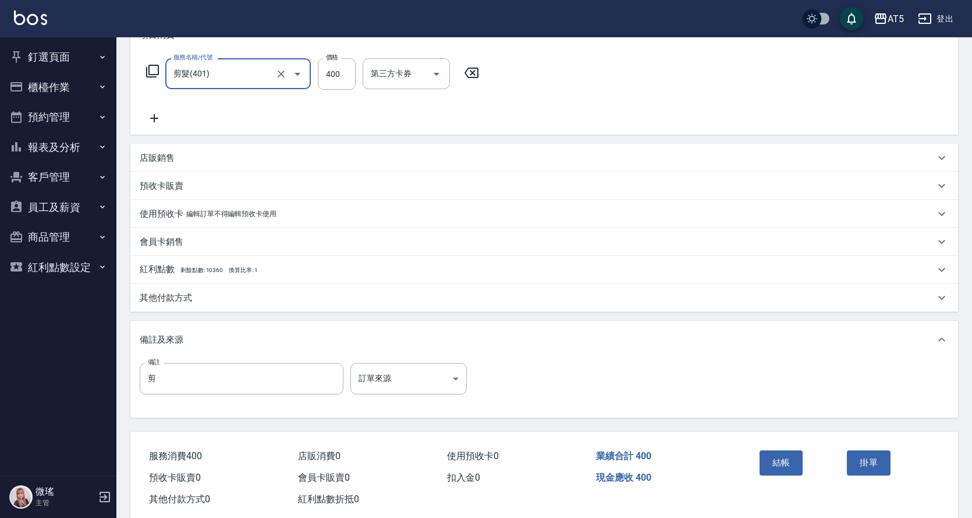
scroll to position [200, 0]
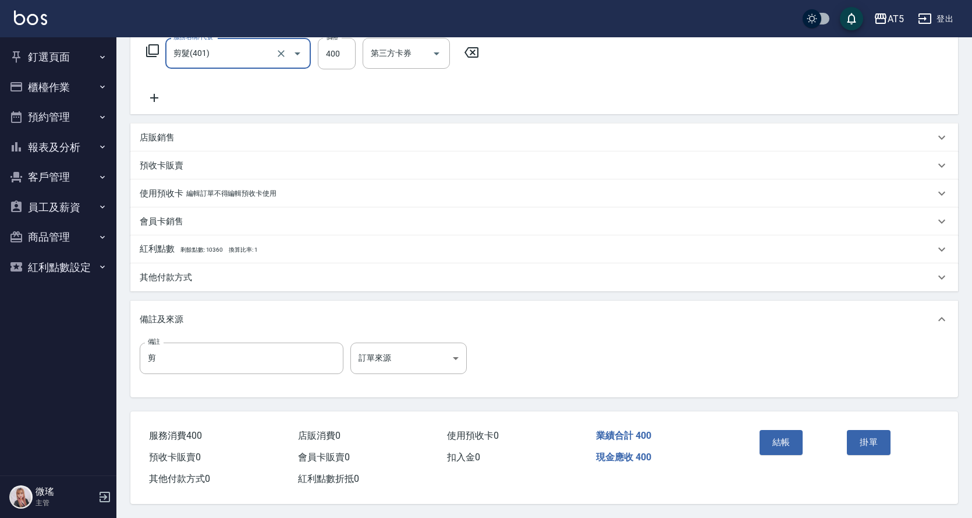
click at [785, 451] on div "結帳" at bounding box center [799, 450] width 88 height 51
click at [783, 438] on button "結帳" at bounding box center [782, 442] width 44 height 24
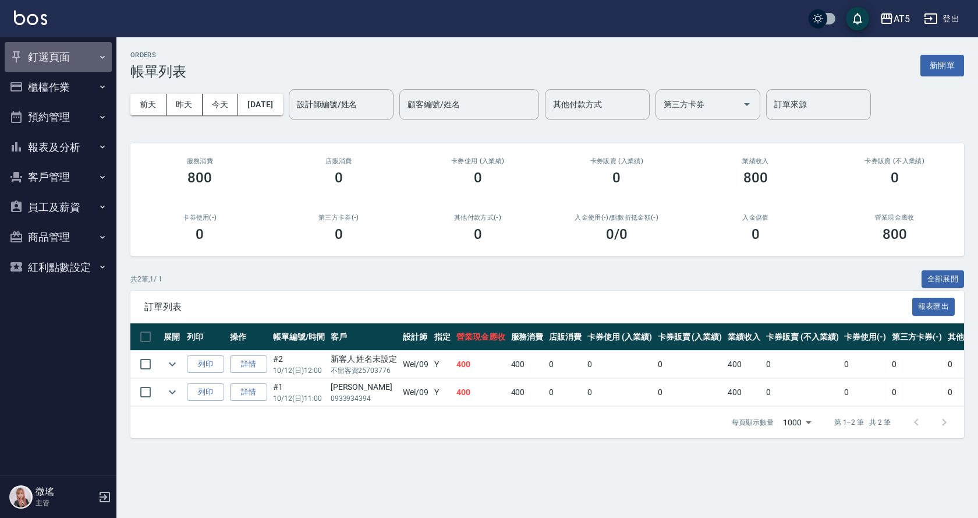
click at [41, 60] on button "釘選頁面" at bounding box center [58, 57] width 107 height 30
